Goal: Navigation & Orientation: Find specific page/section

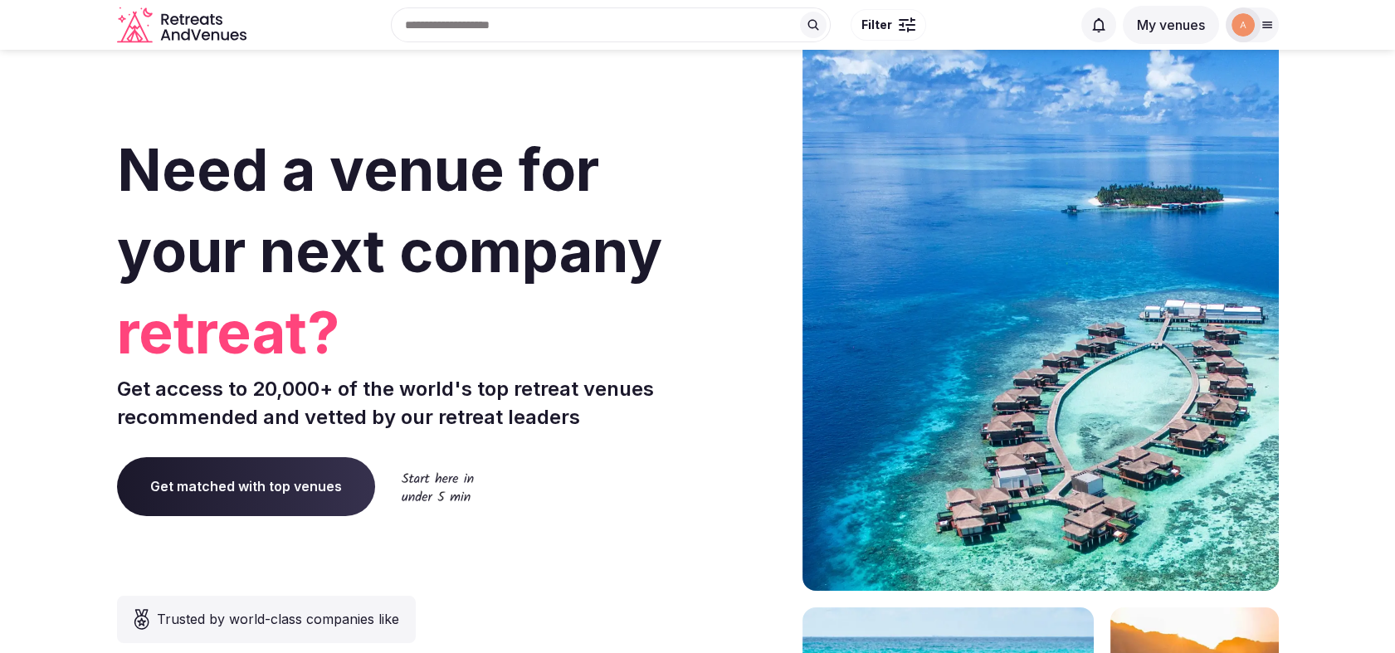
click at [1248, 27] on img at bounding box center [1242, 24] width 23 height 23
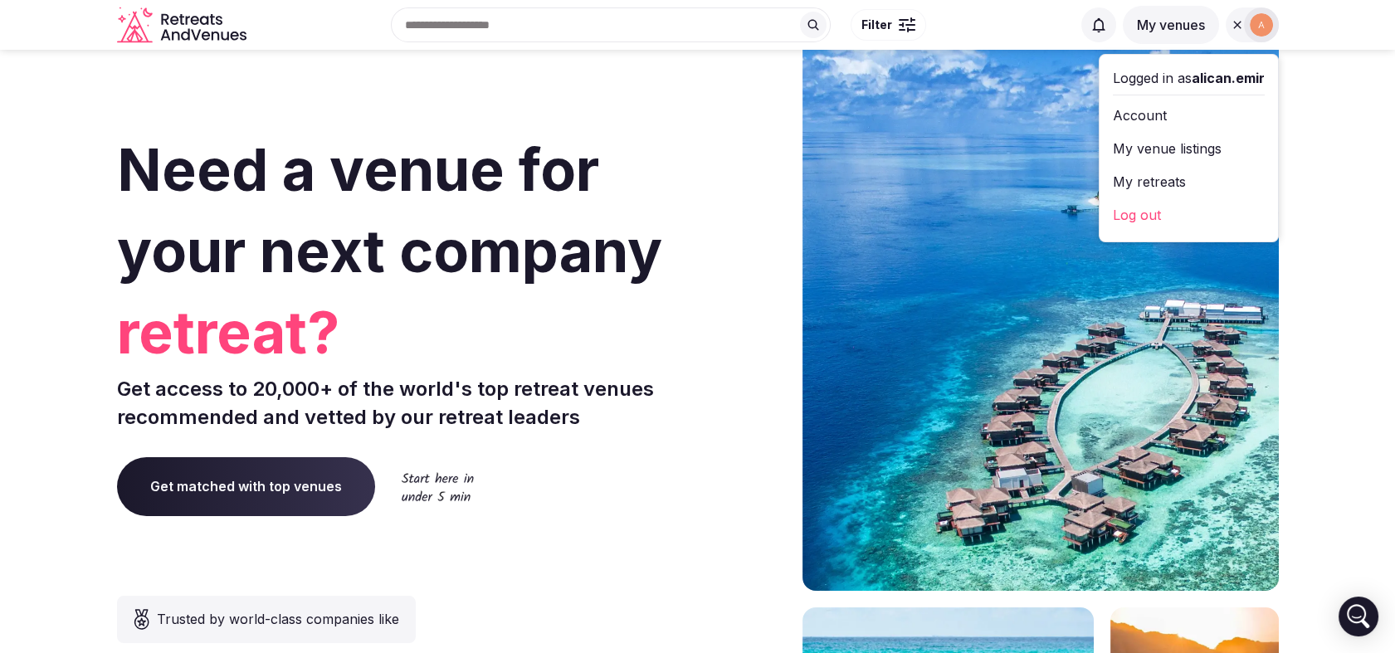
click at [1159, 145] on link "My venue listings" at bounding box center [1189, 148] width 152 height 27
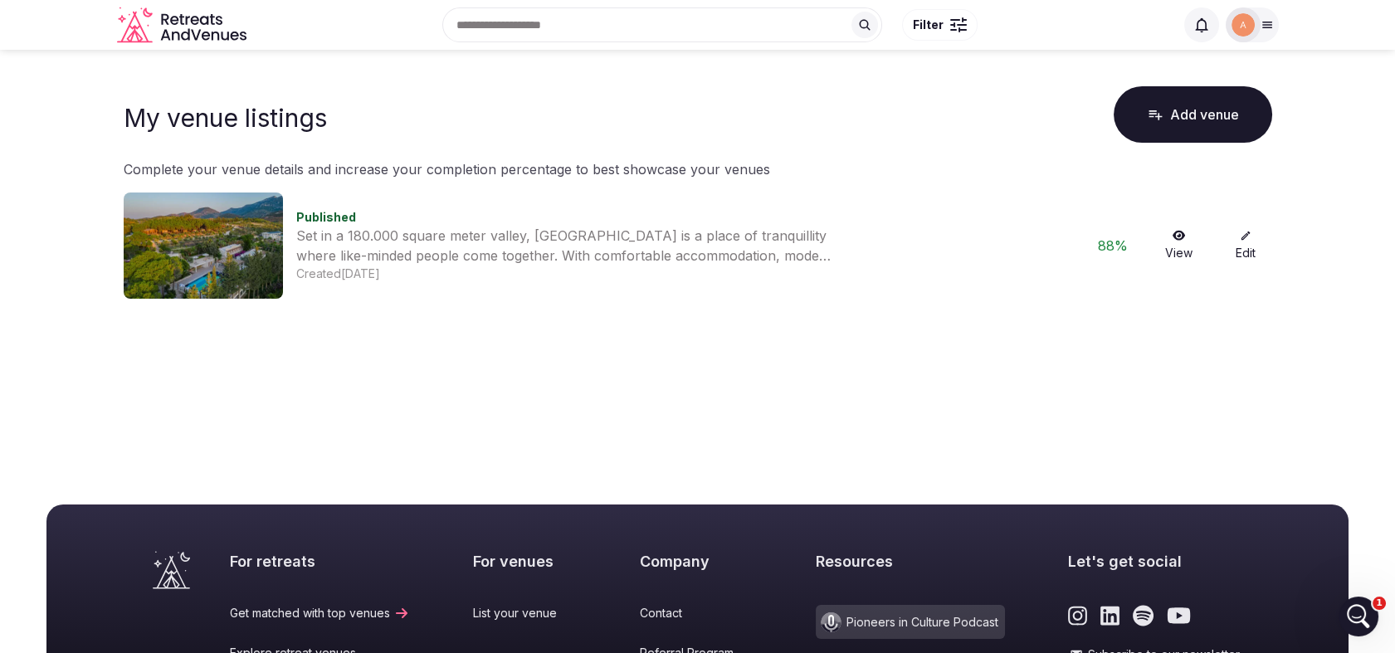
click at [231, 253] on img at bounding box center [203, 245] width 159 height 106
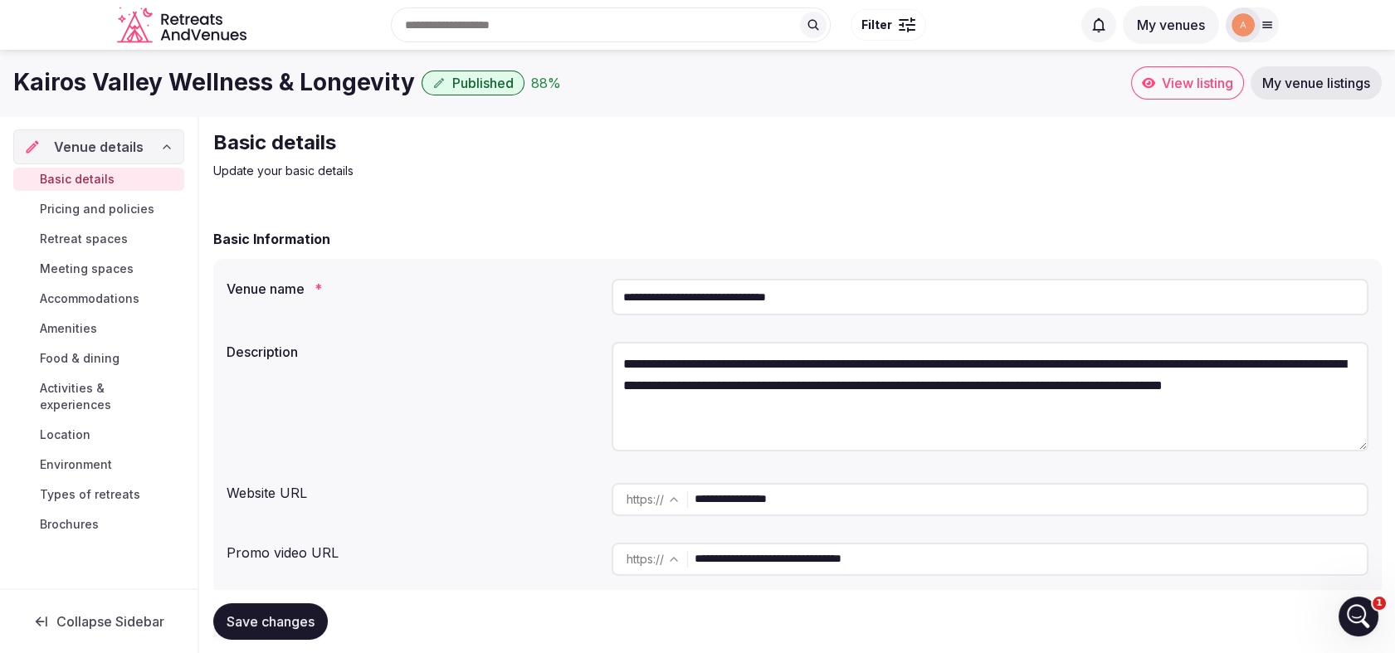
click at [174, 17] on icon "Retreats and Venues company logo" at bounding box center [183, 25] width 133 height 37
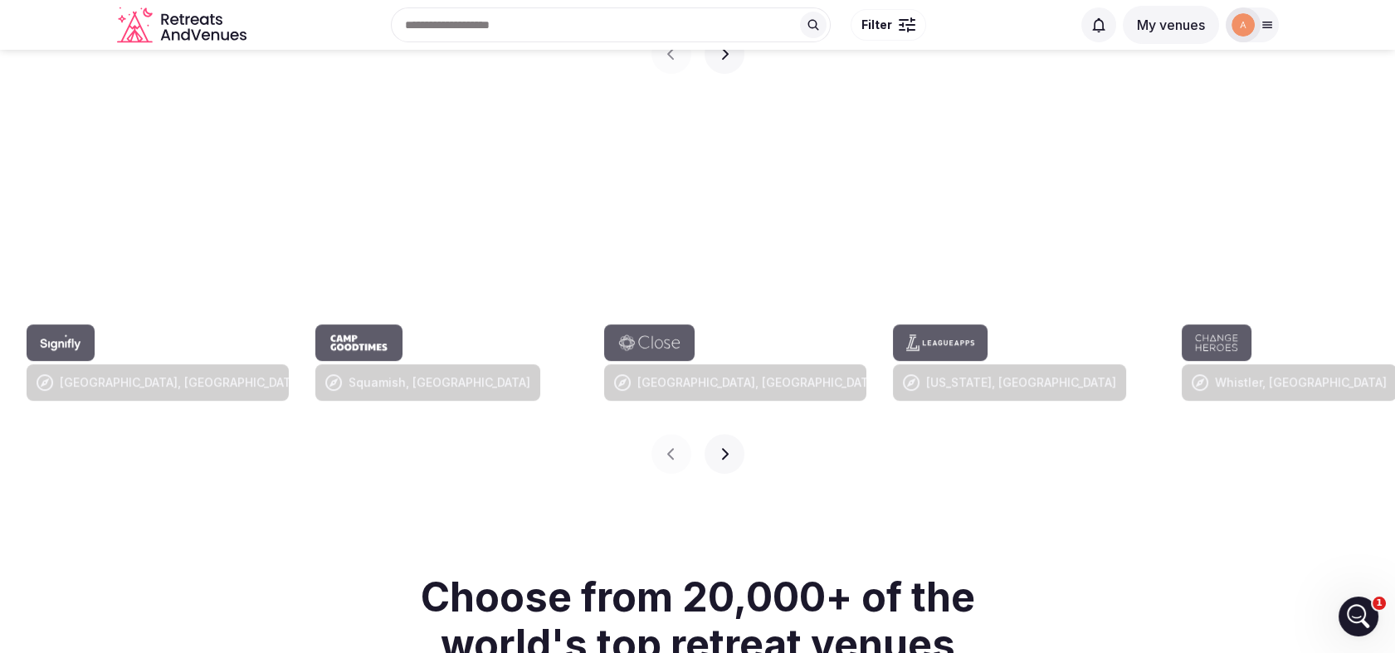
scroll to position [1610, 0]
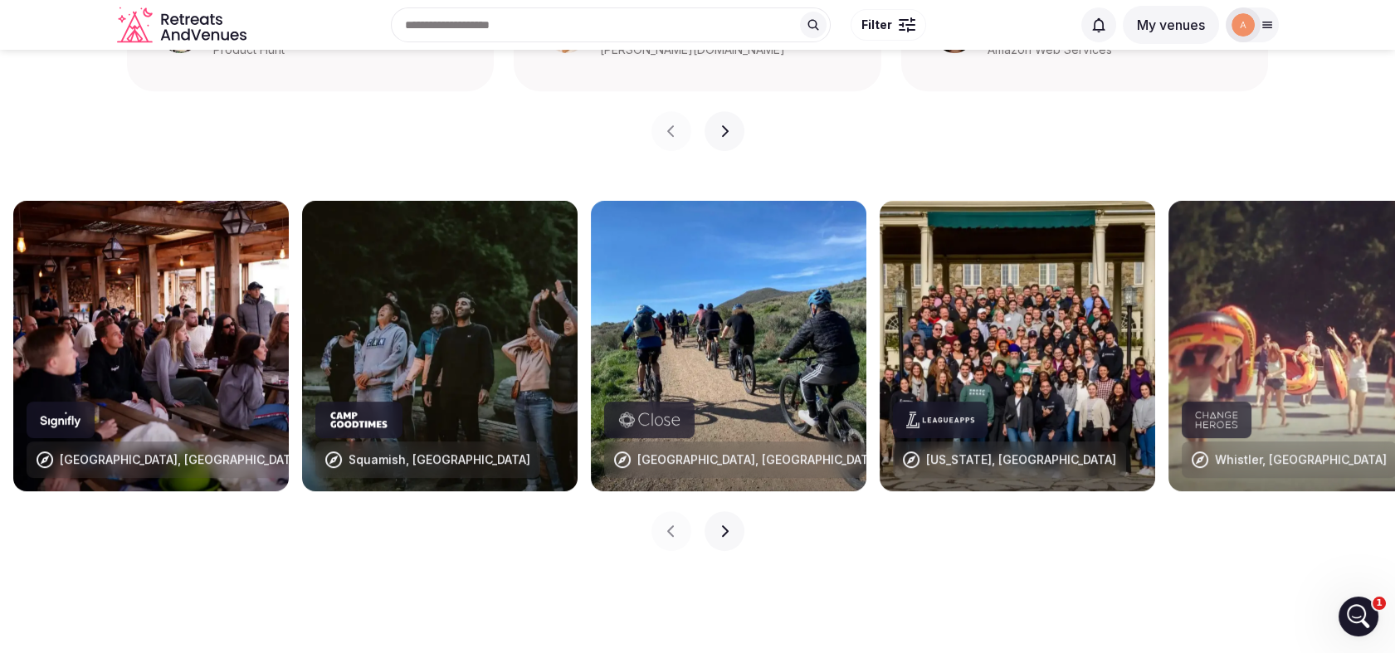
click at [726, 511] on button "Next slide" at bounding box center [724, 531] width 40 height 40
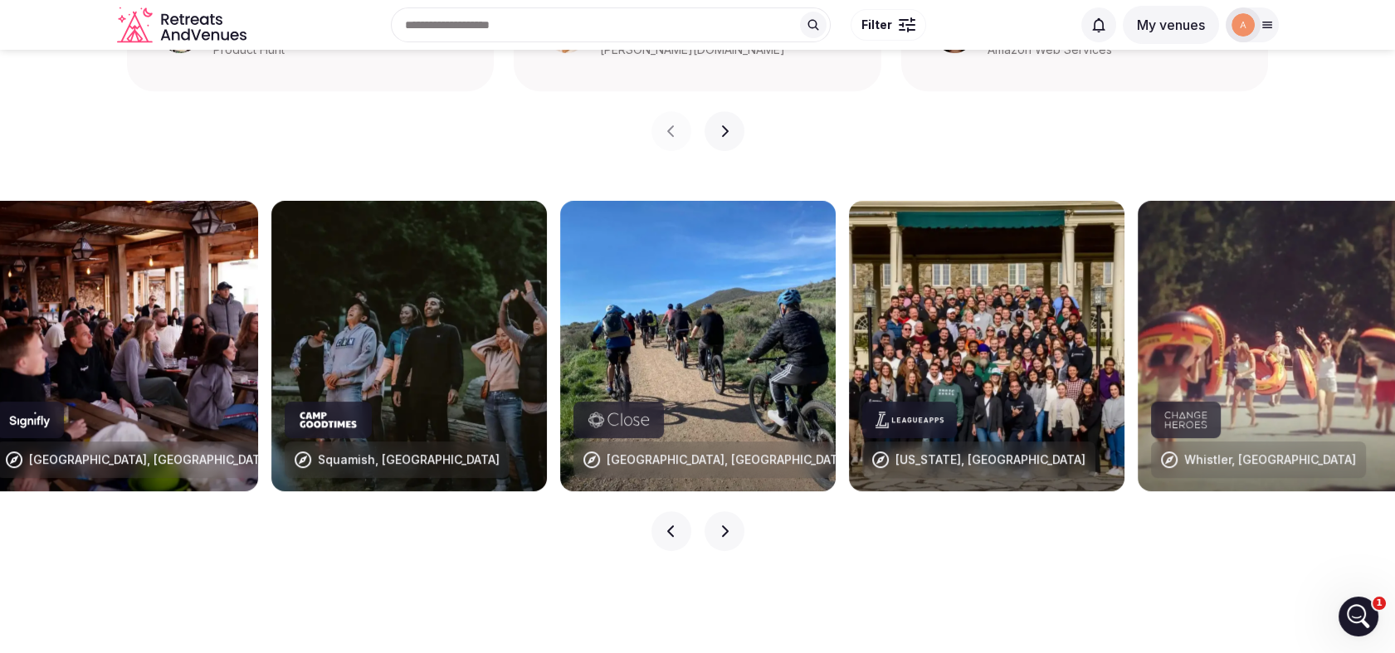
click at [726, 511] on button "Next slide" at bounding box center [724, 531] width 40 height 40
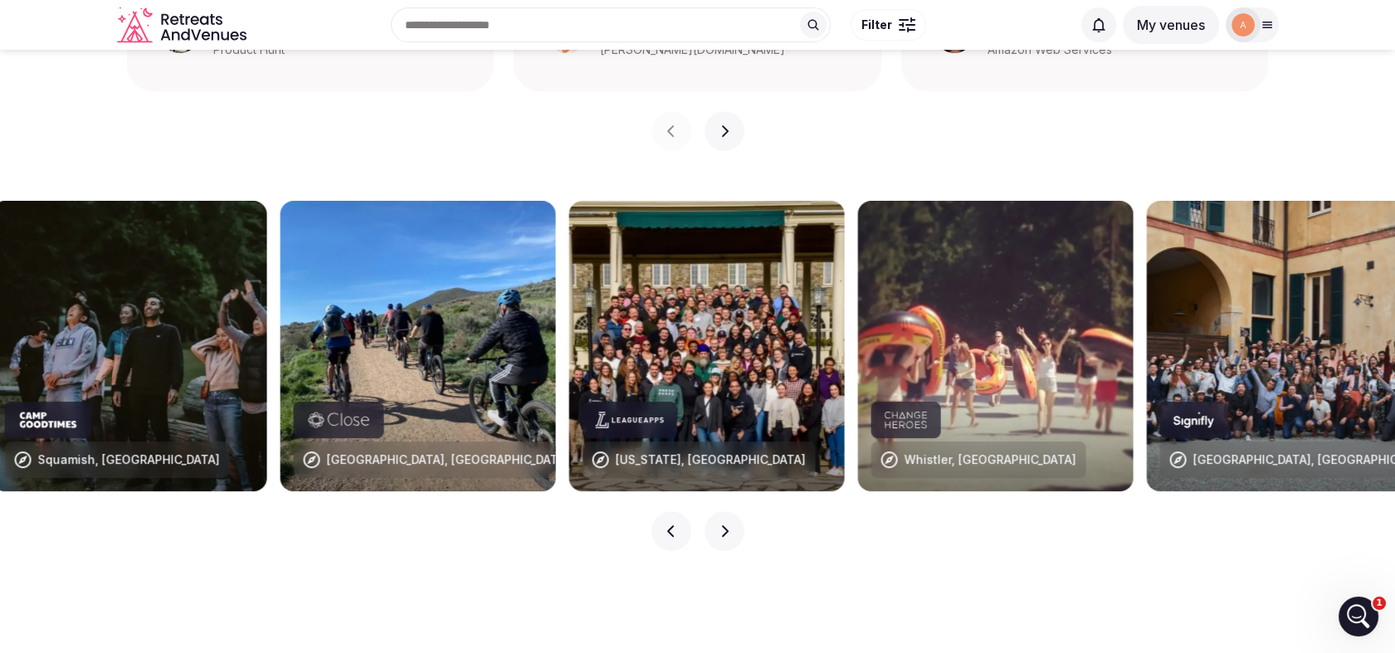
click at [726, 511] on button "Next slide" at bounding box center [724, 531] width 40 height 40
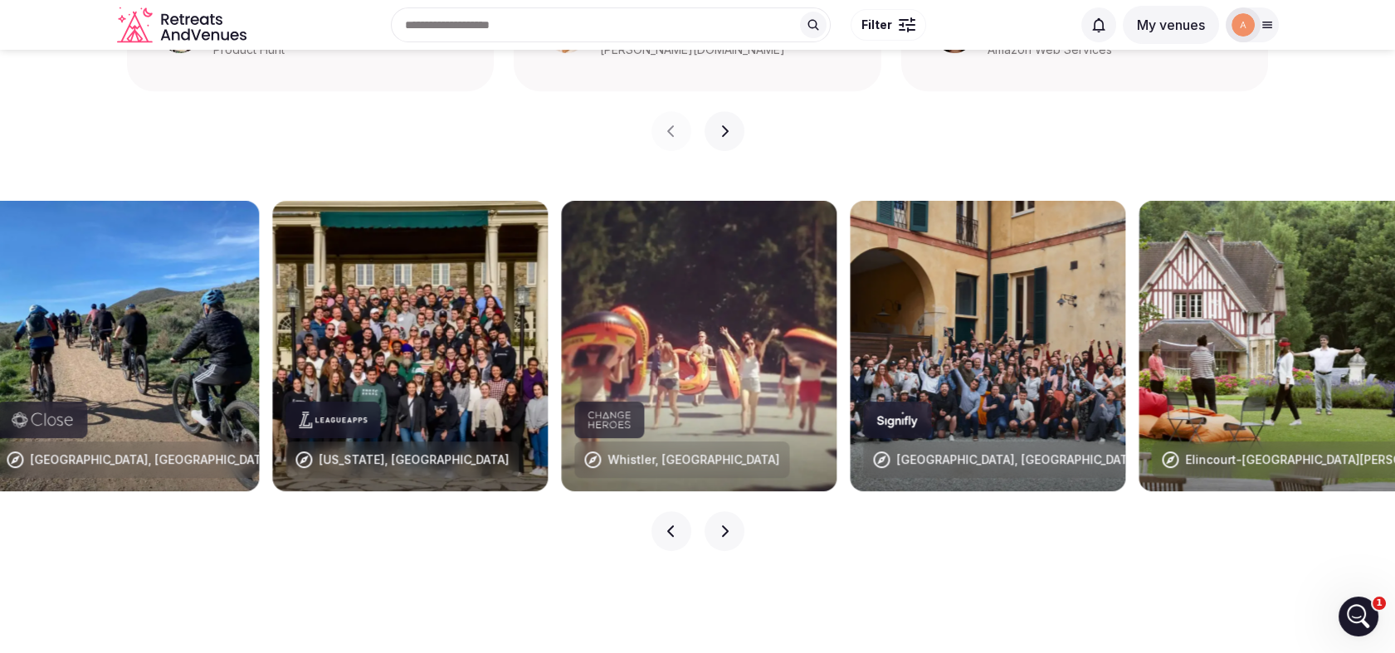
click at [726, 511] on button "Next slide" at bounding box center [724, 531] width 40 height 40
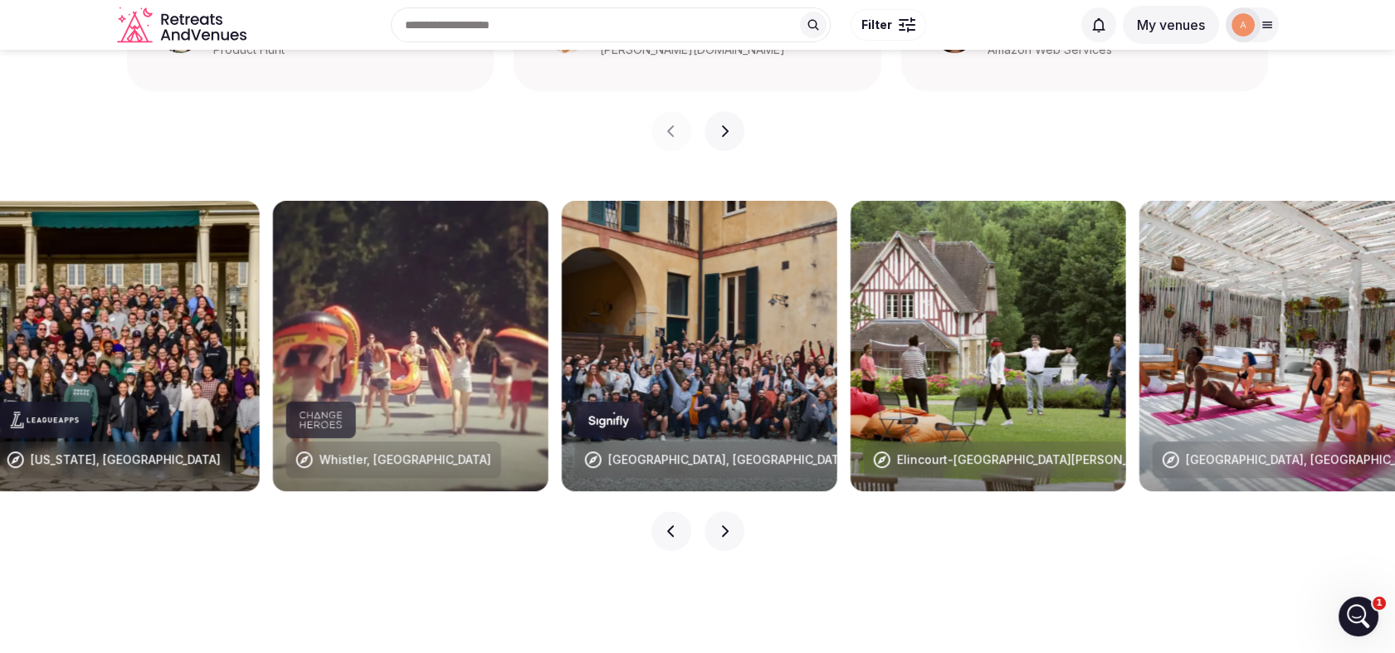
click at [726, 511] on button "Next slide" at bounding box center [724, 531] width 40 height 40
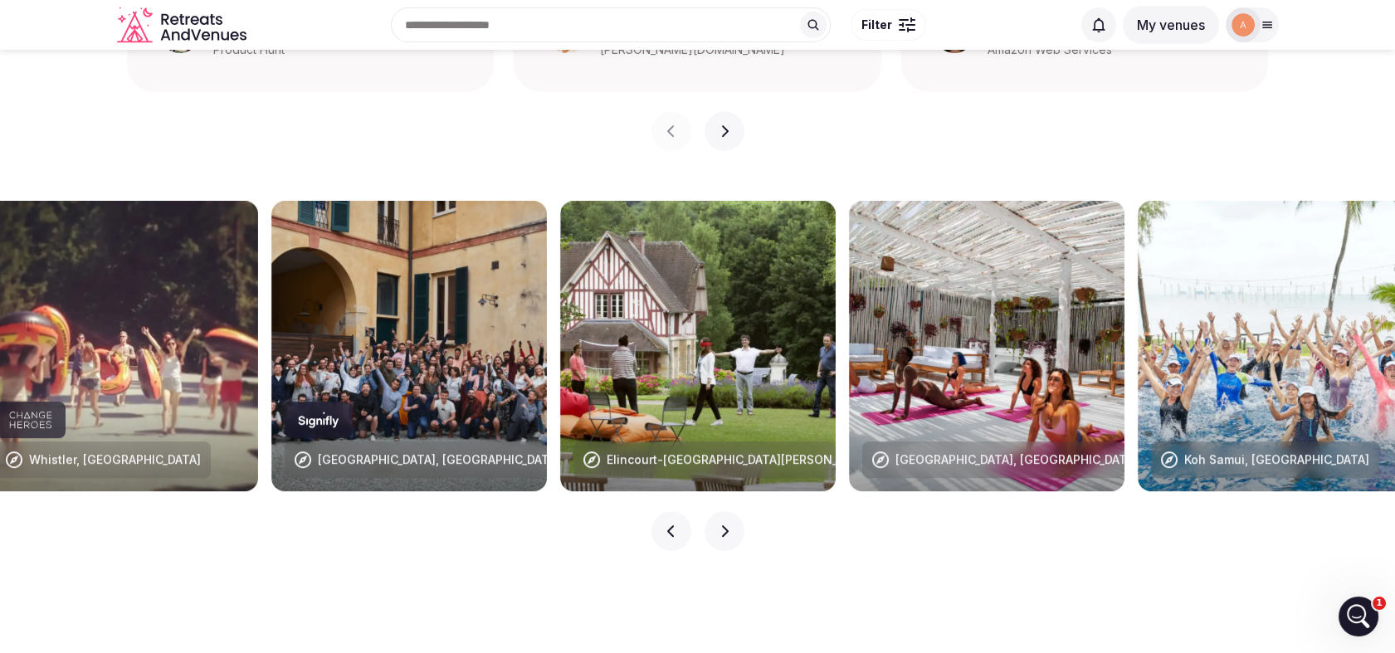
click at [726, 511] on button "Next slide" at bounding box center [724, 531] width 40 height 40
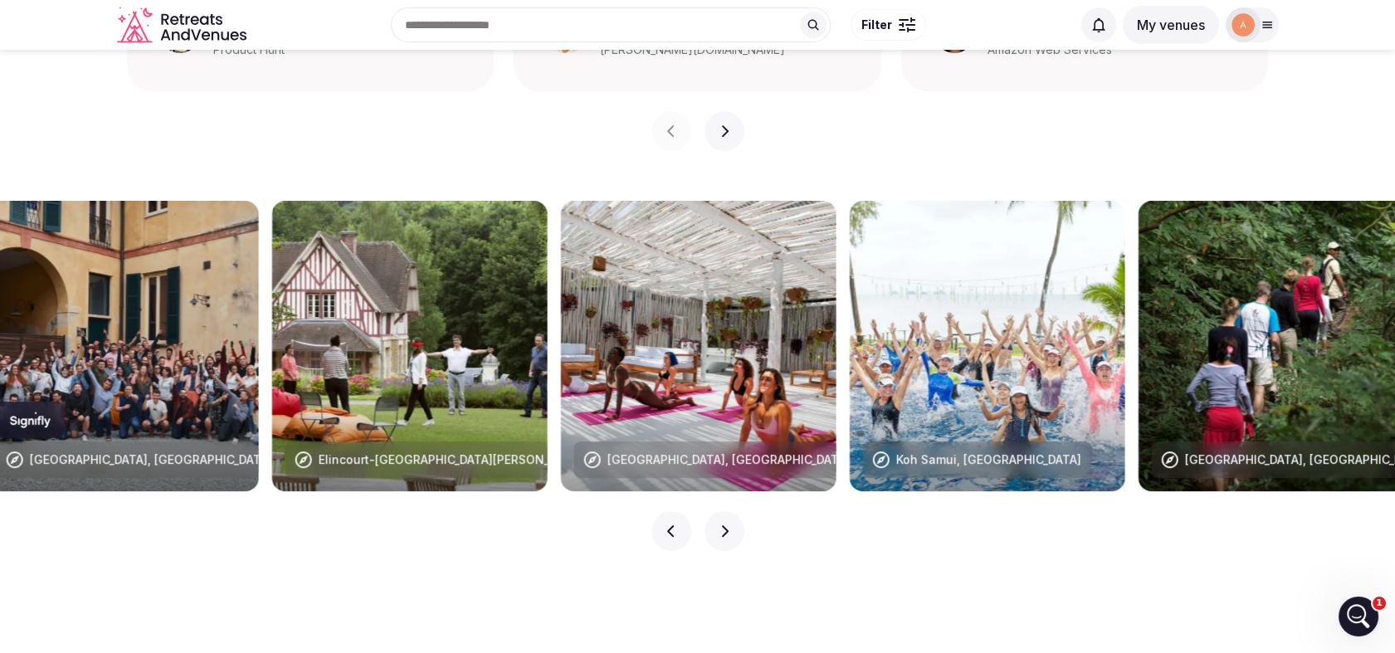
click at [726, 511] on button "Next slide" at bounding box center [724, 531] width 40 height 40
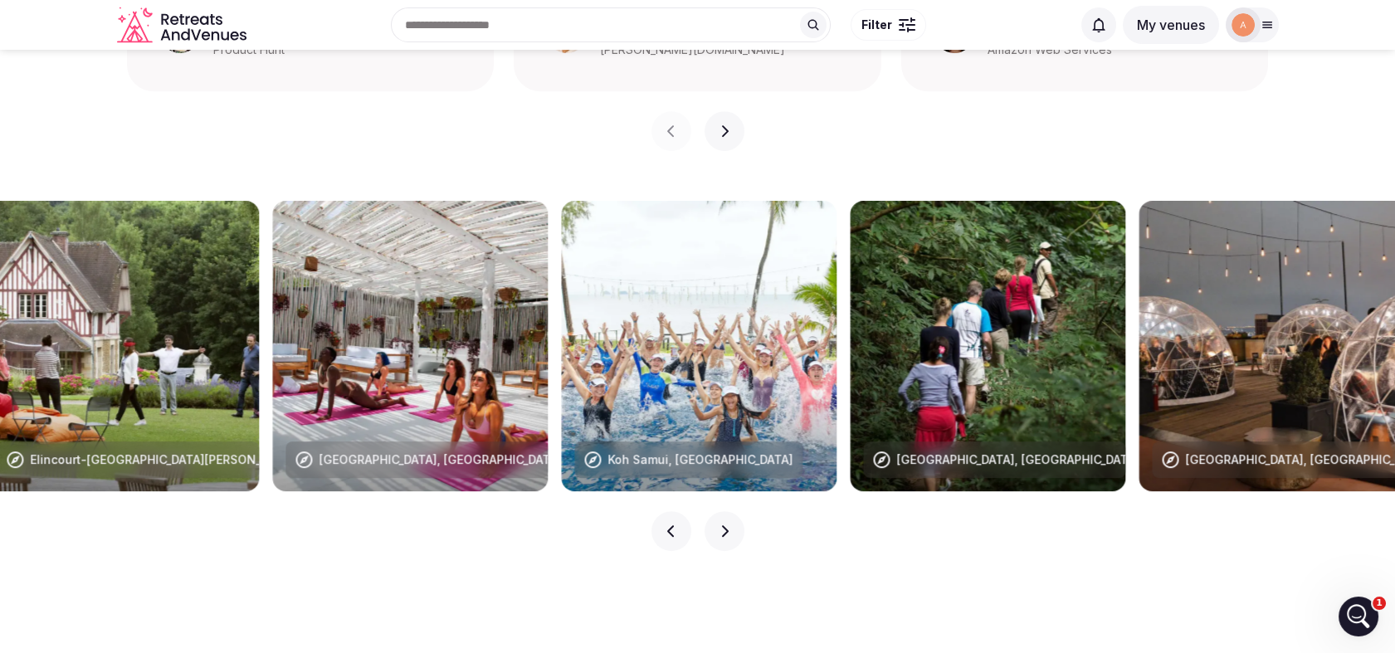
click at [726, 511] on button "Next slide" at bounding box center [724, 531] width 40 height 40
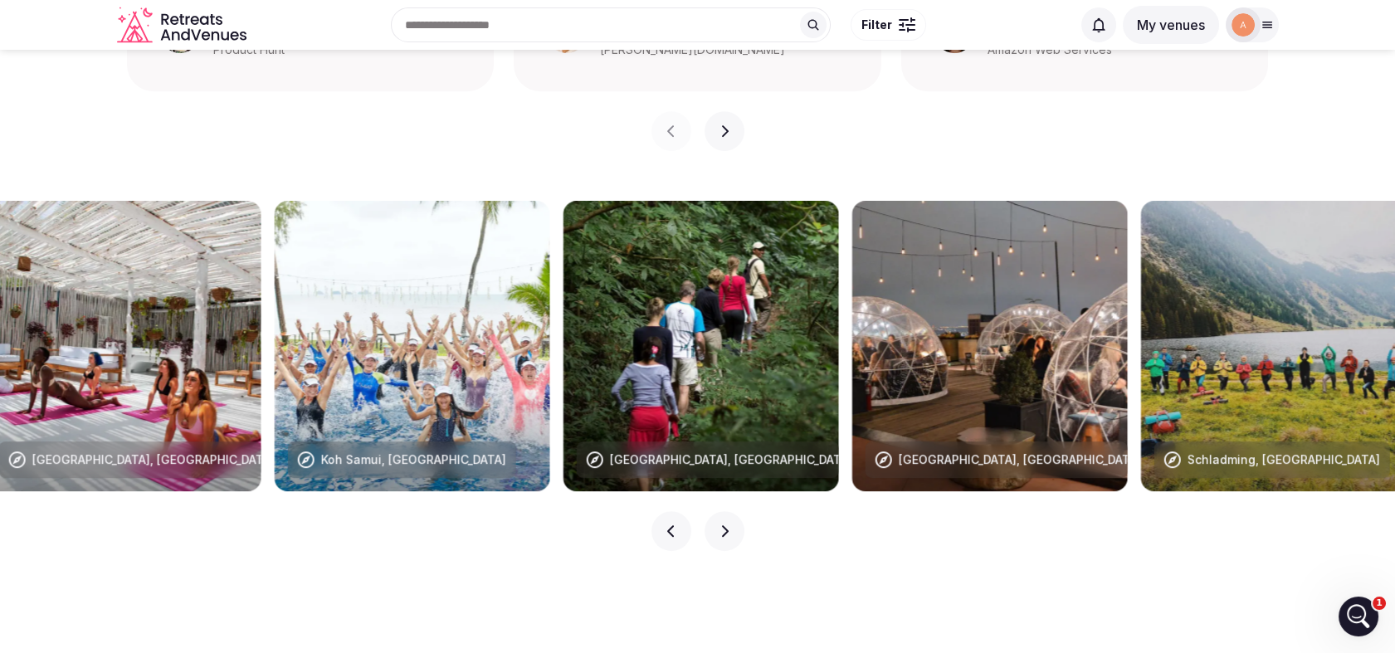
click at [726, 511] on button "Next slide" at bounding box center [724, 531] width 40 height 40
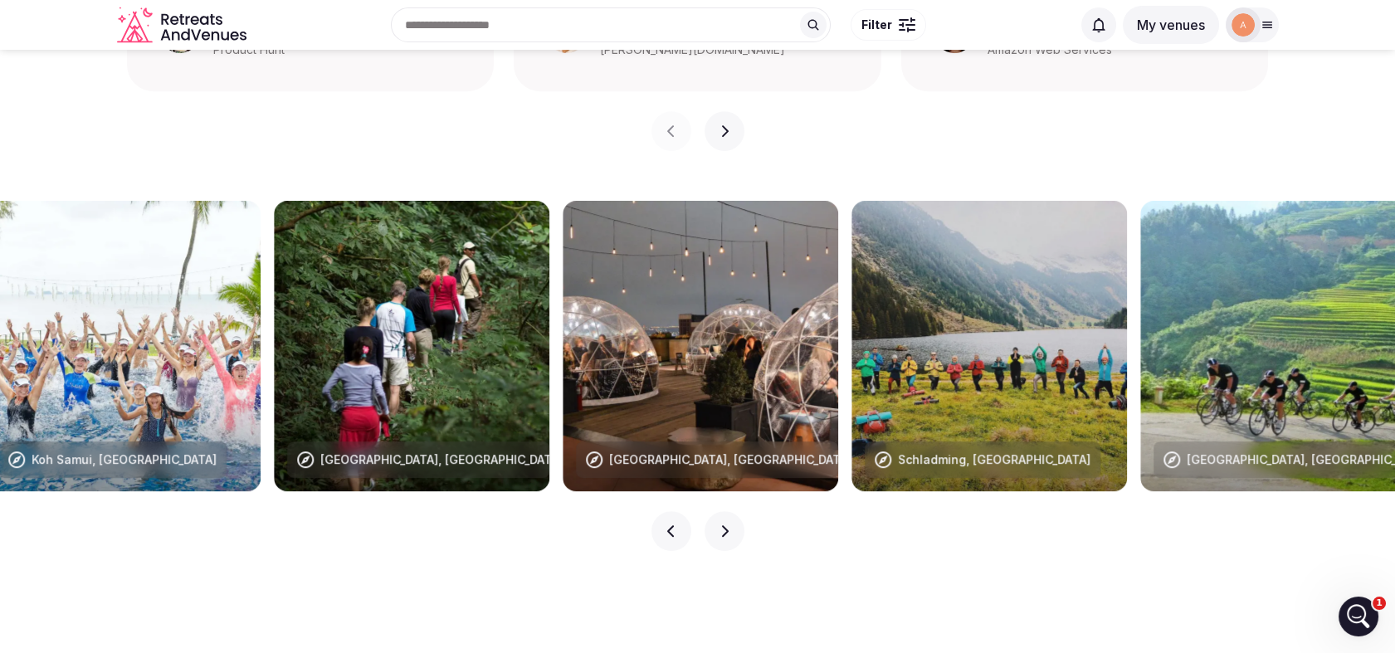
click at [726, 511] on button "Next slide" at bounding box center [724, 531] width 40 height 40
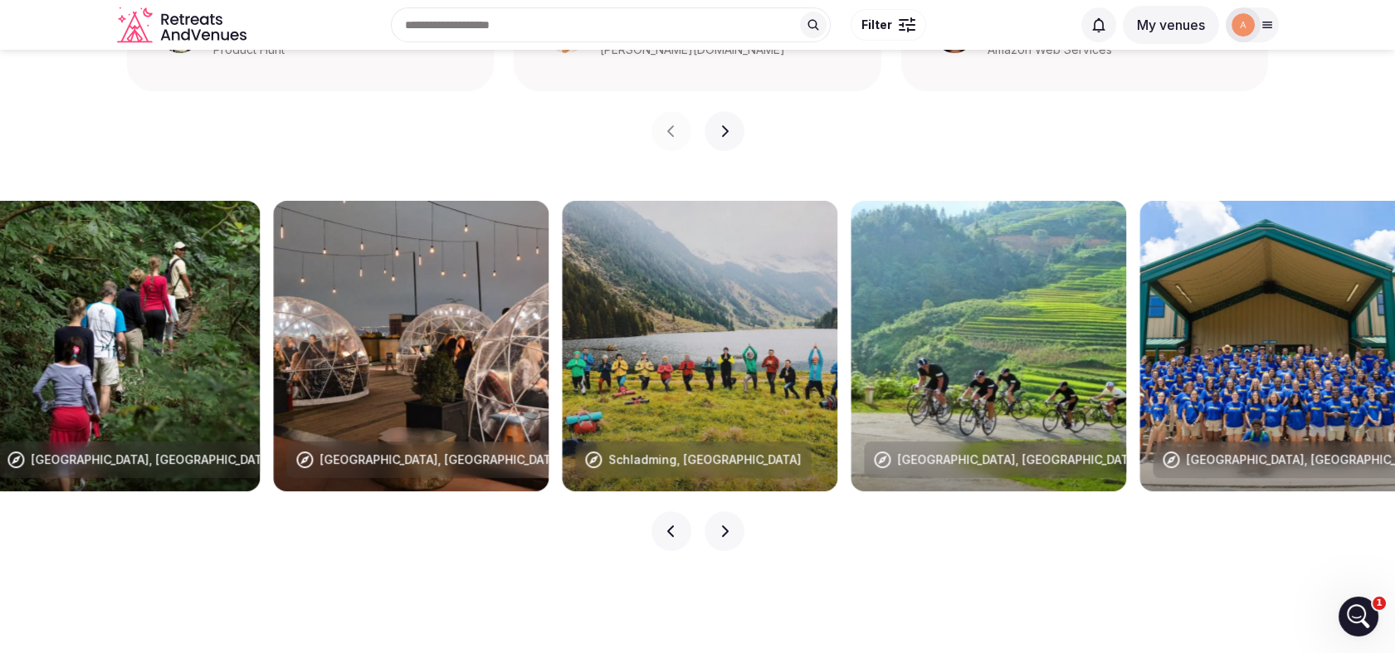
click at [726, 511] on button "Next slide" at bounding box center [724, 531] width 40 height 40
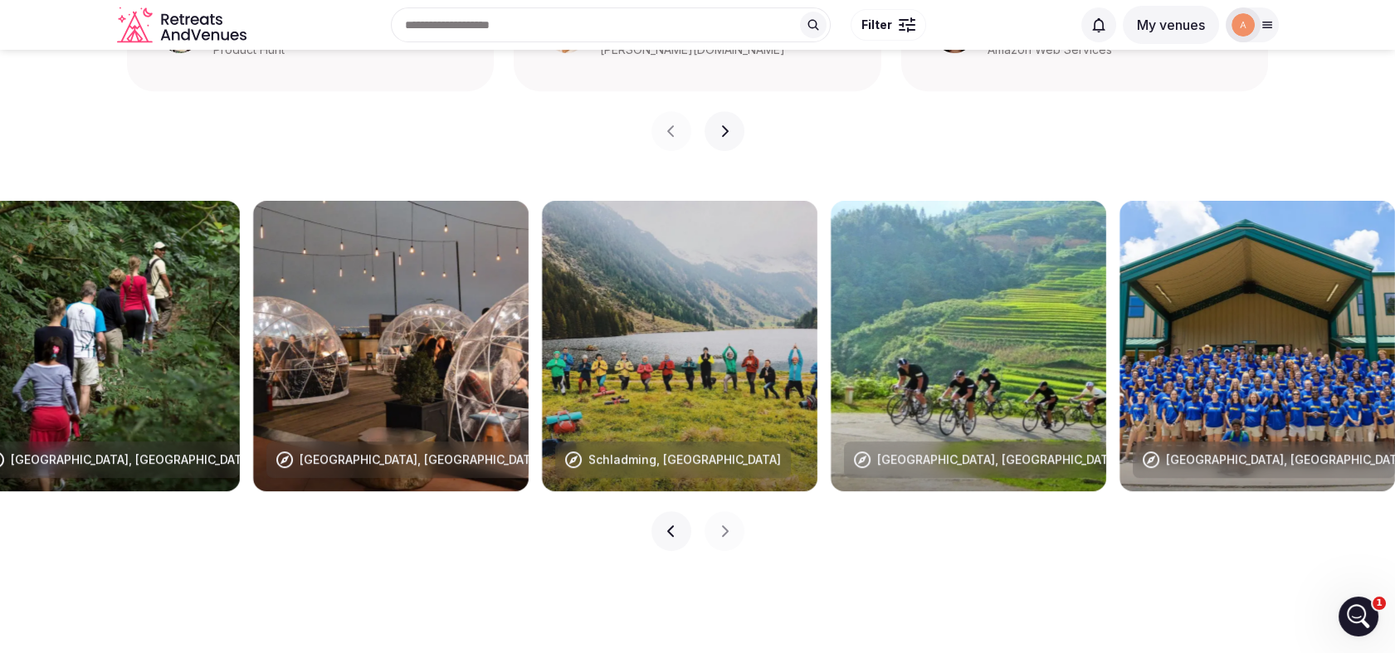
click at [657, 511] on button "Previous slide" at bounding box center [671, 531] width 40 height 40
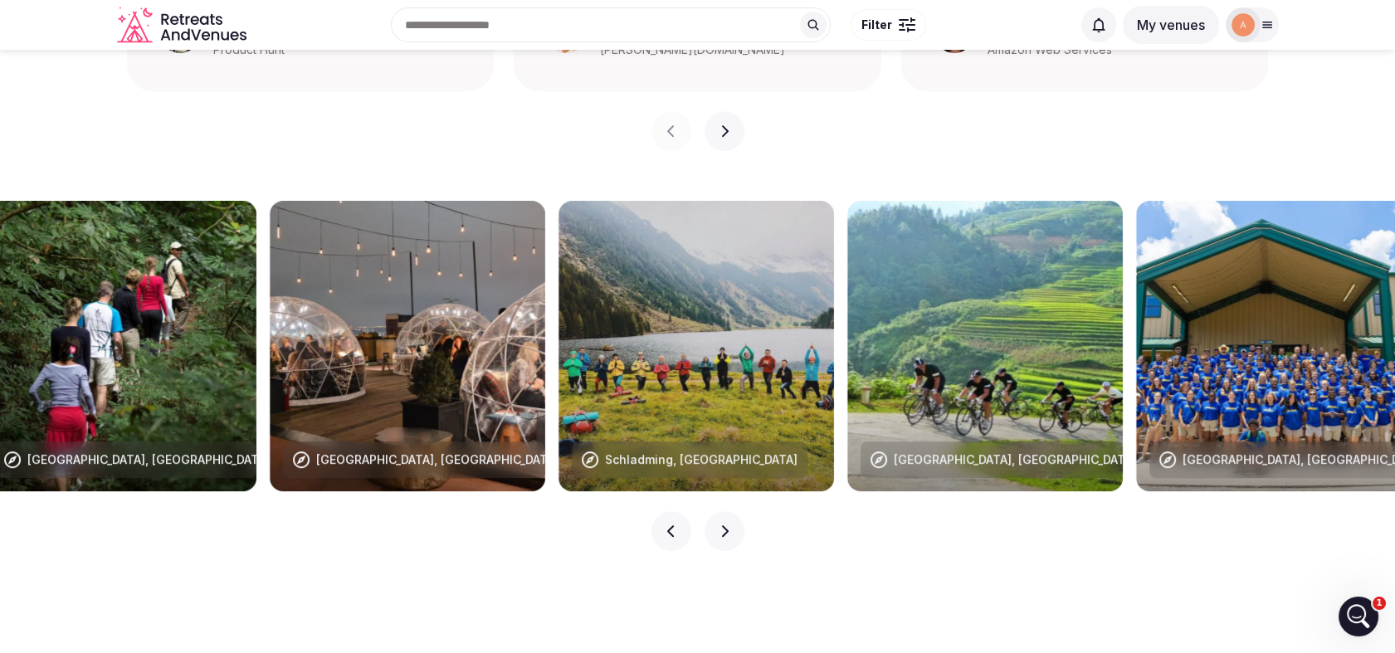
click at [657, 511] on button "Previous slide" at bounding box center [671, 531] width 40 height 40
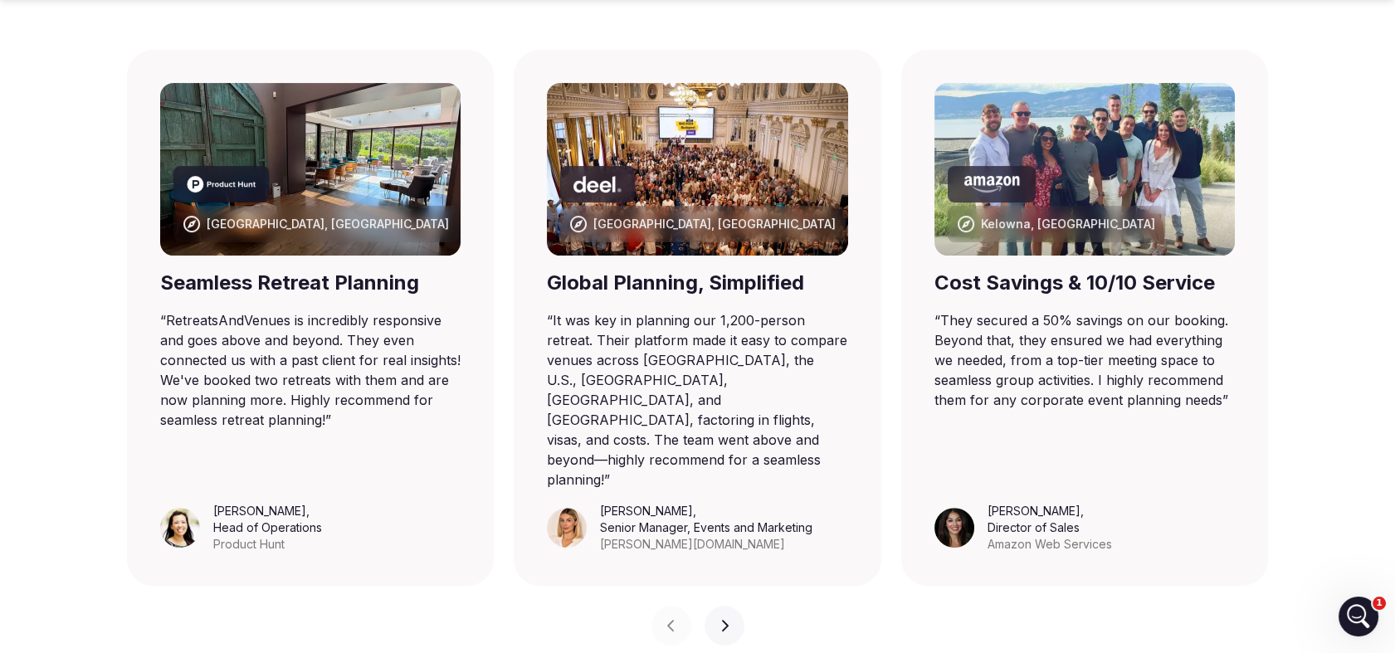
scroll to position [1118, 0]
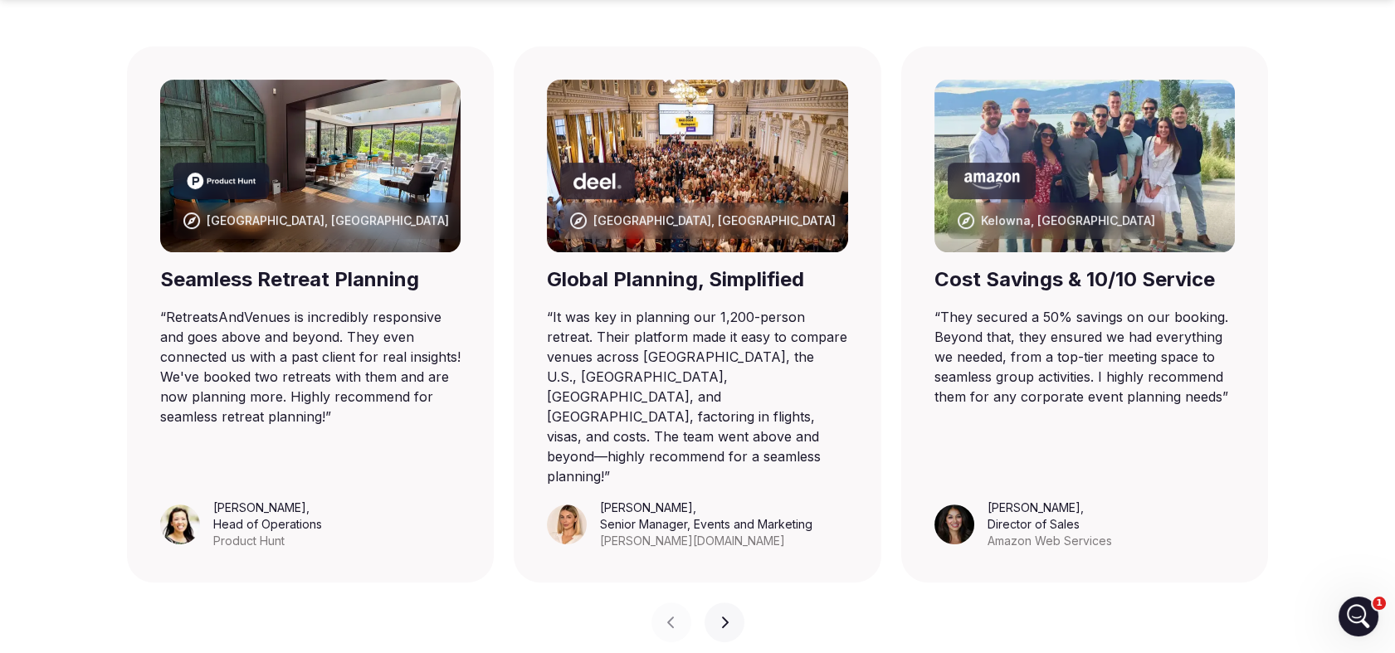
click at [719, 616] on icon "button" at bounding box center [724, 622] width 13 height 13
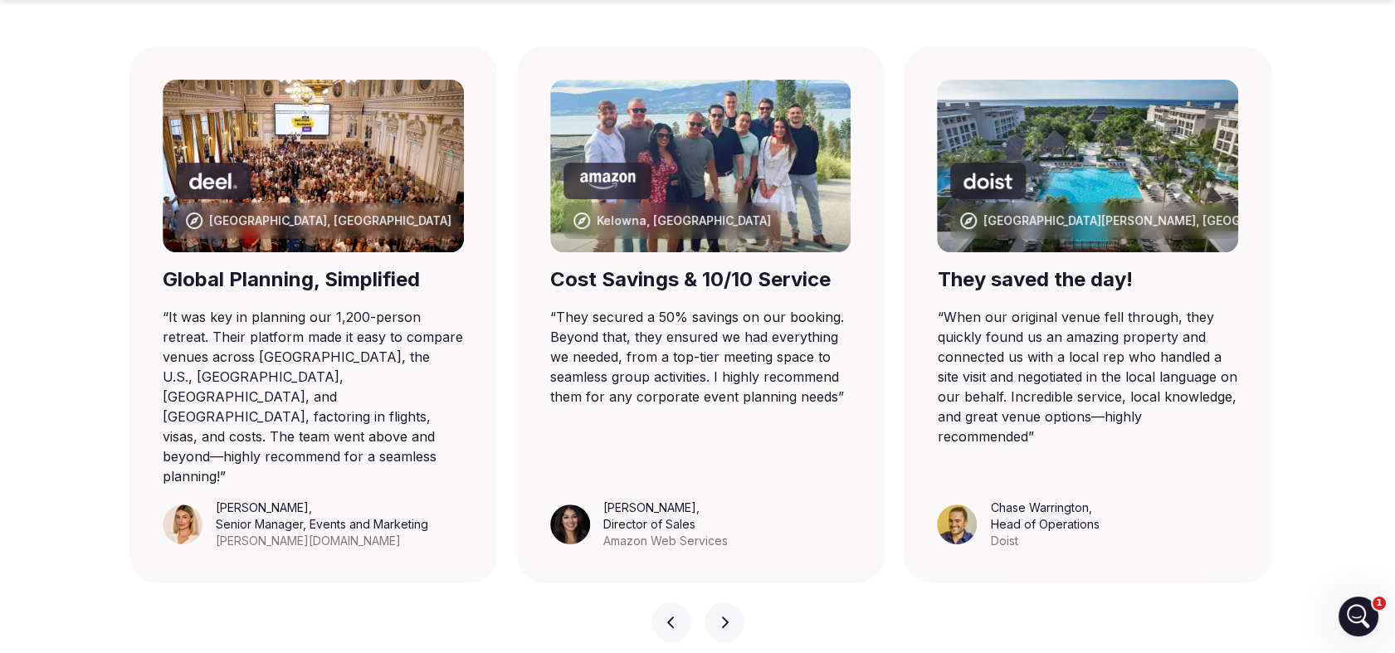
click at [719, 616] on icon "button" at bounding box center [724, 622] width 13 height 13
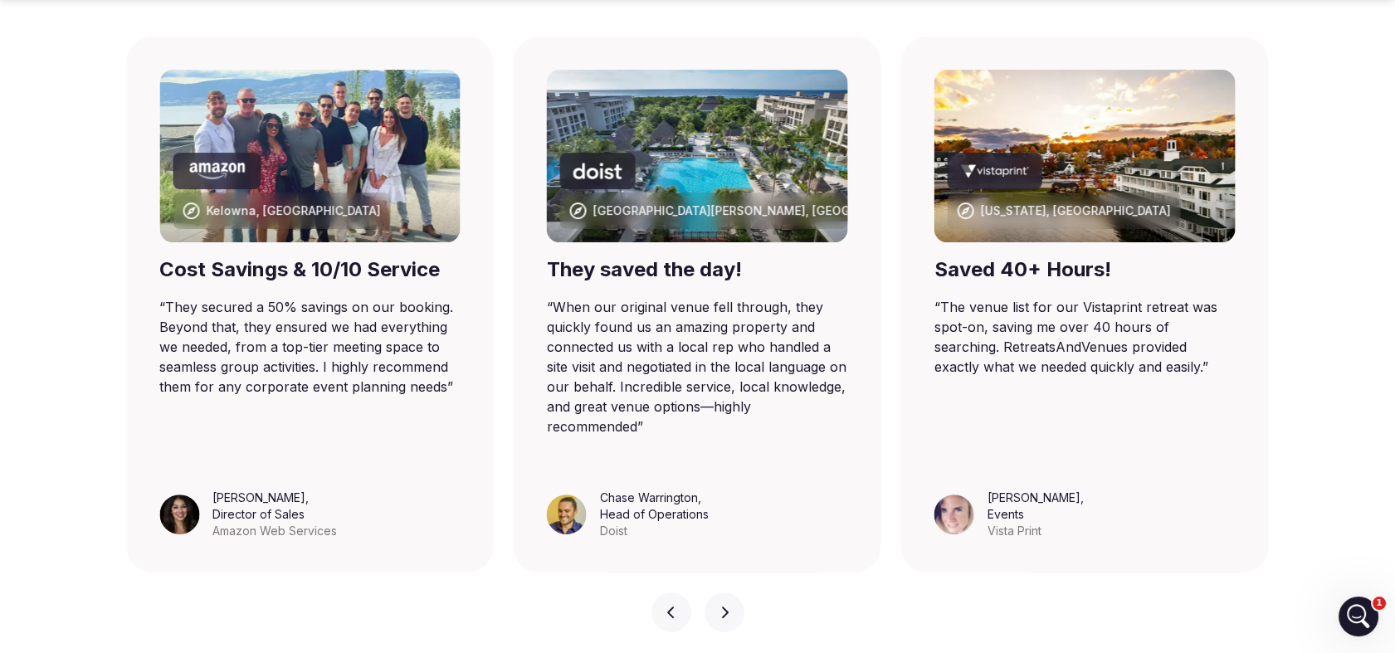
scroll to position [1128, 0]
click at [730, 592] on button "Next slide" at bounding box center [724, 612] width 40 height 40
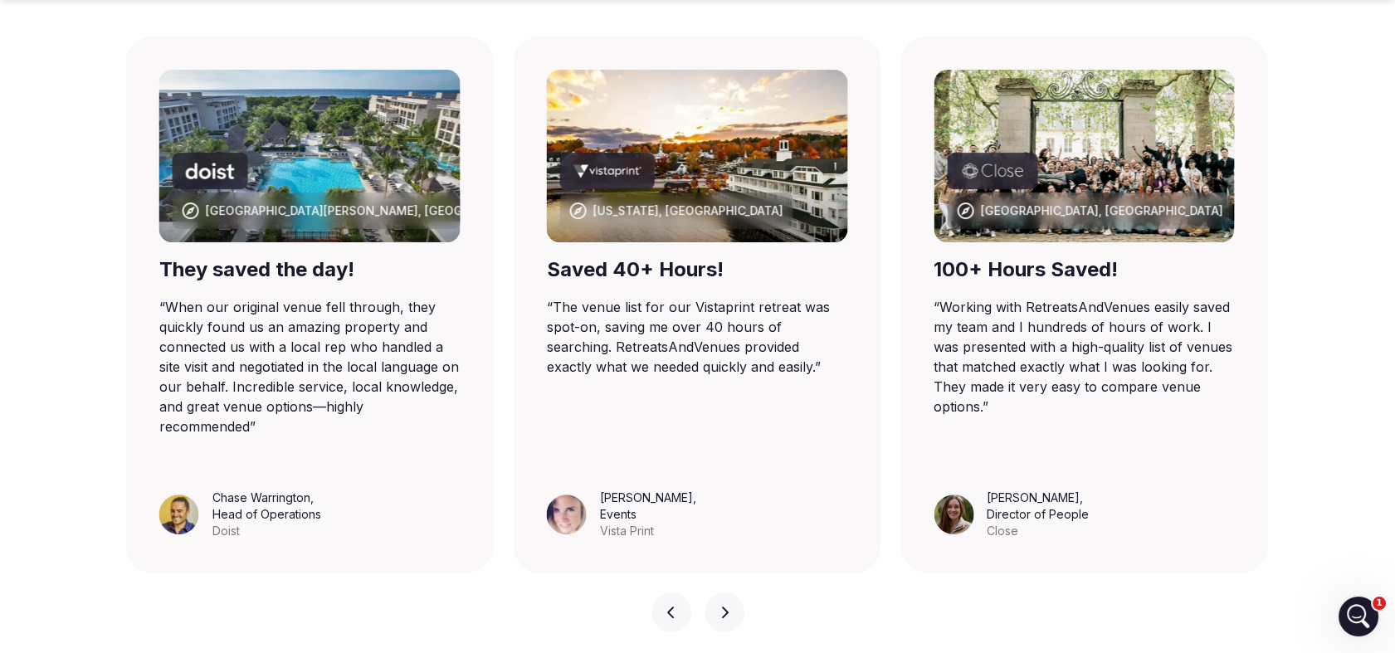
click at [730, 592] on button "Next slide" at bounding box center [724, 612] width 40 height 40
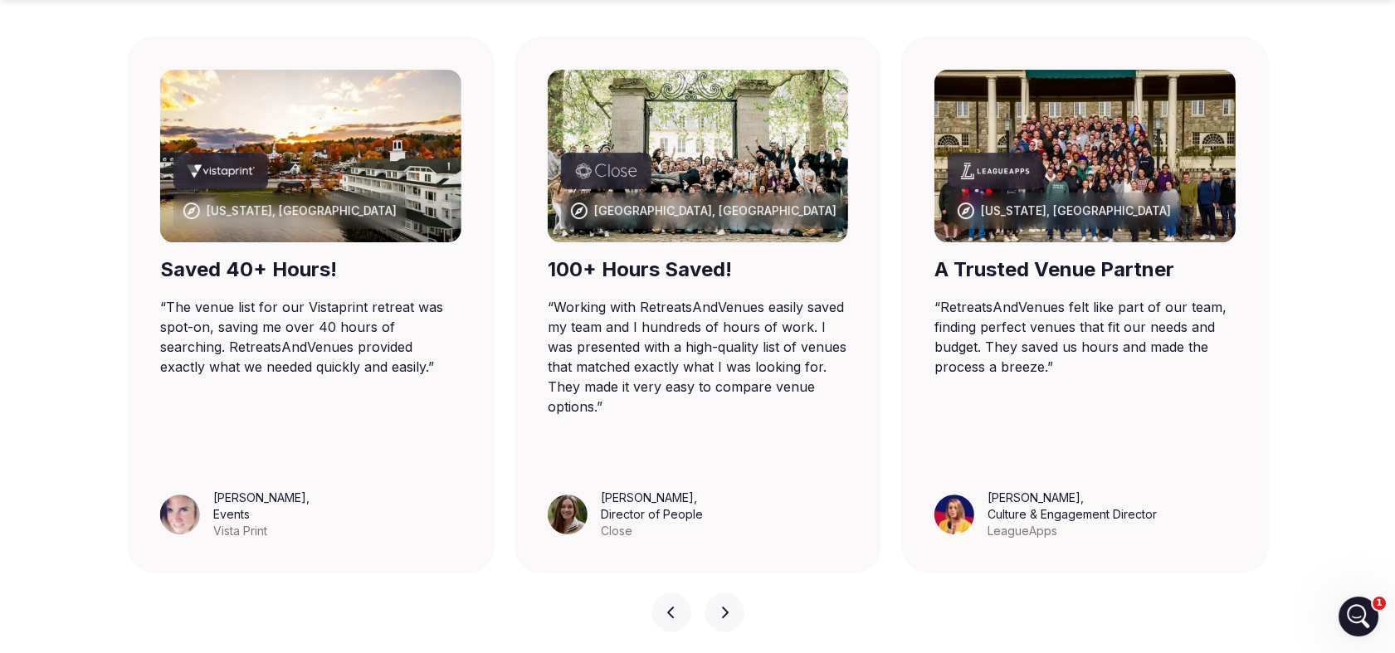
click at [730, 592] on button "Next slide" at bounding box center [724, 612] width 40 height 40
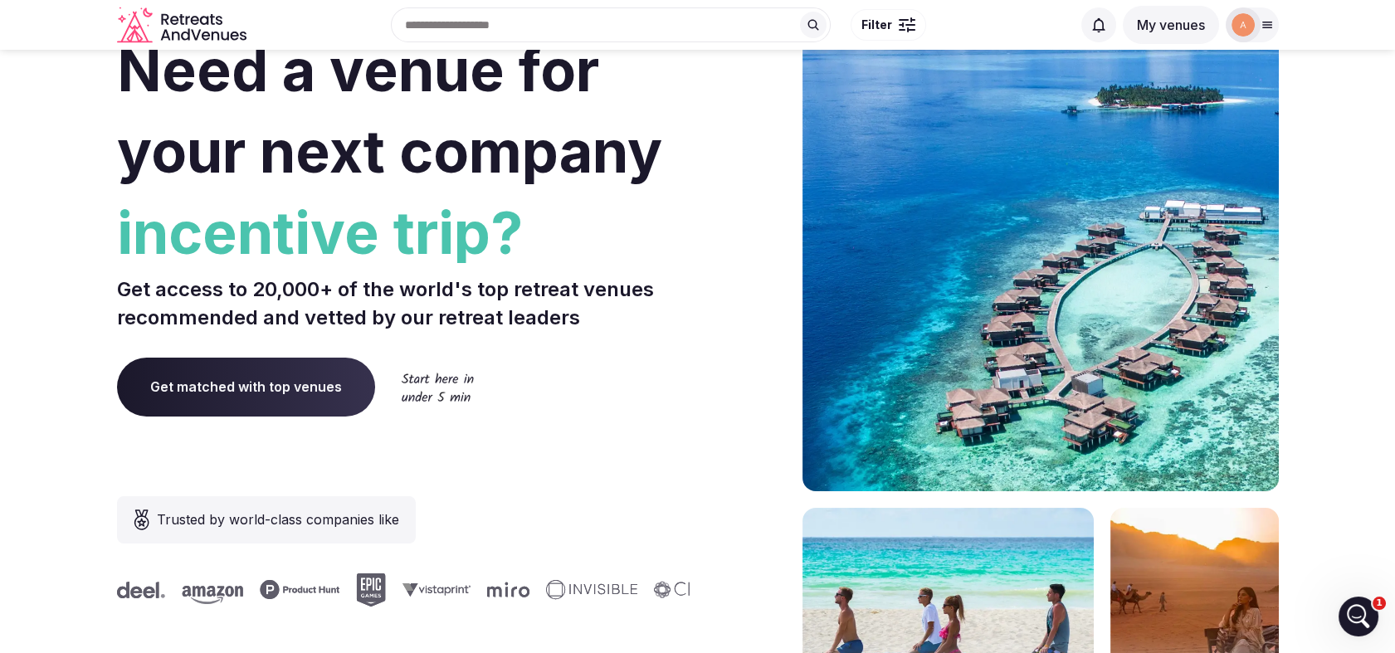
scroll to position [0, 0]
